Goal: Transaction & Acquisition: Subscribe to service/newsletter

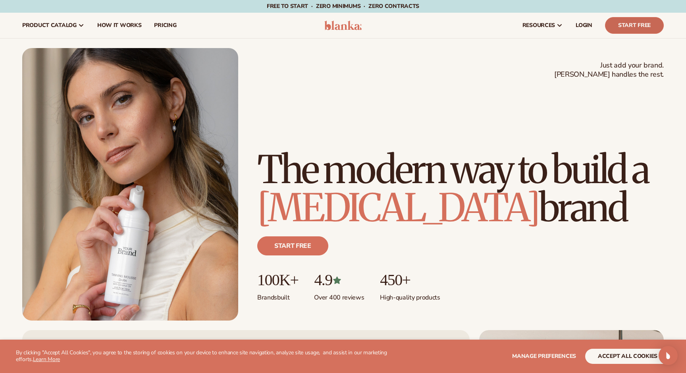
click at [629, 25] on link "Start Free" at bounding box center [634, 25] width 59 height 17
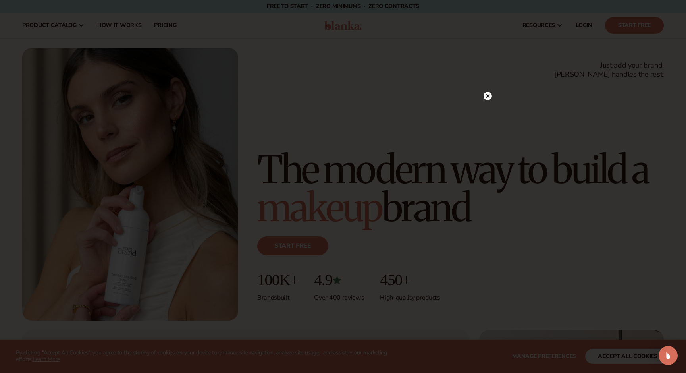
click at [491, 94] on circle at bounding box center [488, 96] width 8 height 8
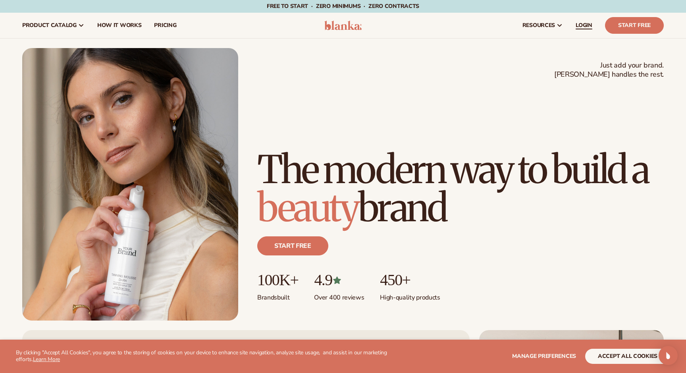
click at [584, 25] on span "LOGIN" at bounding box center [584, 25] width 17 height 6
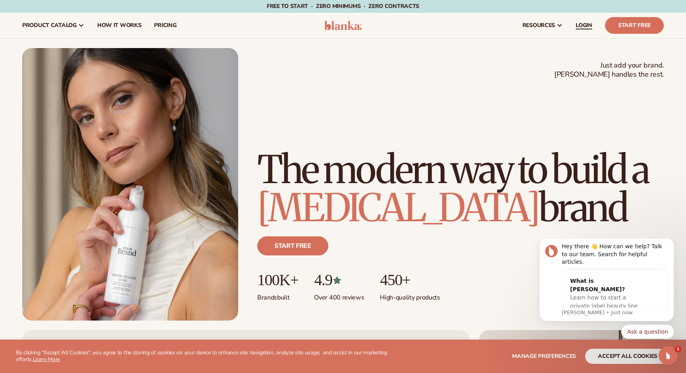
click at [581, 25] on span "LOGIN" at bounding box center [584, 25] width 17 height 6
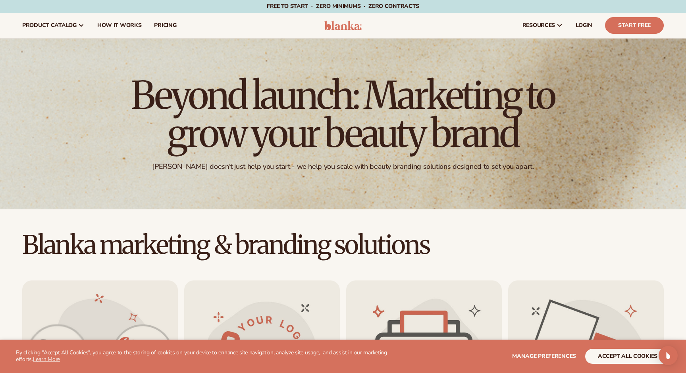
scroll to position [-1, 0]
